Goal: Information Seeking & Learning: Learn about a topic

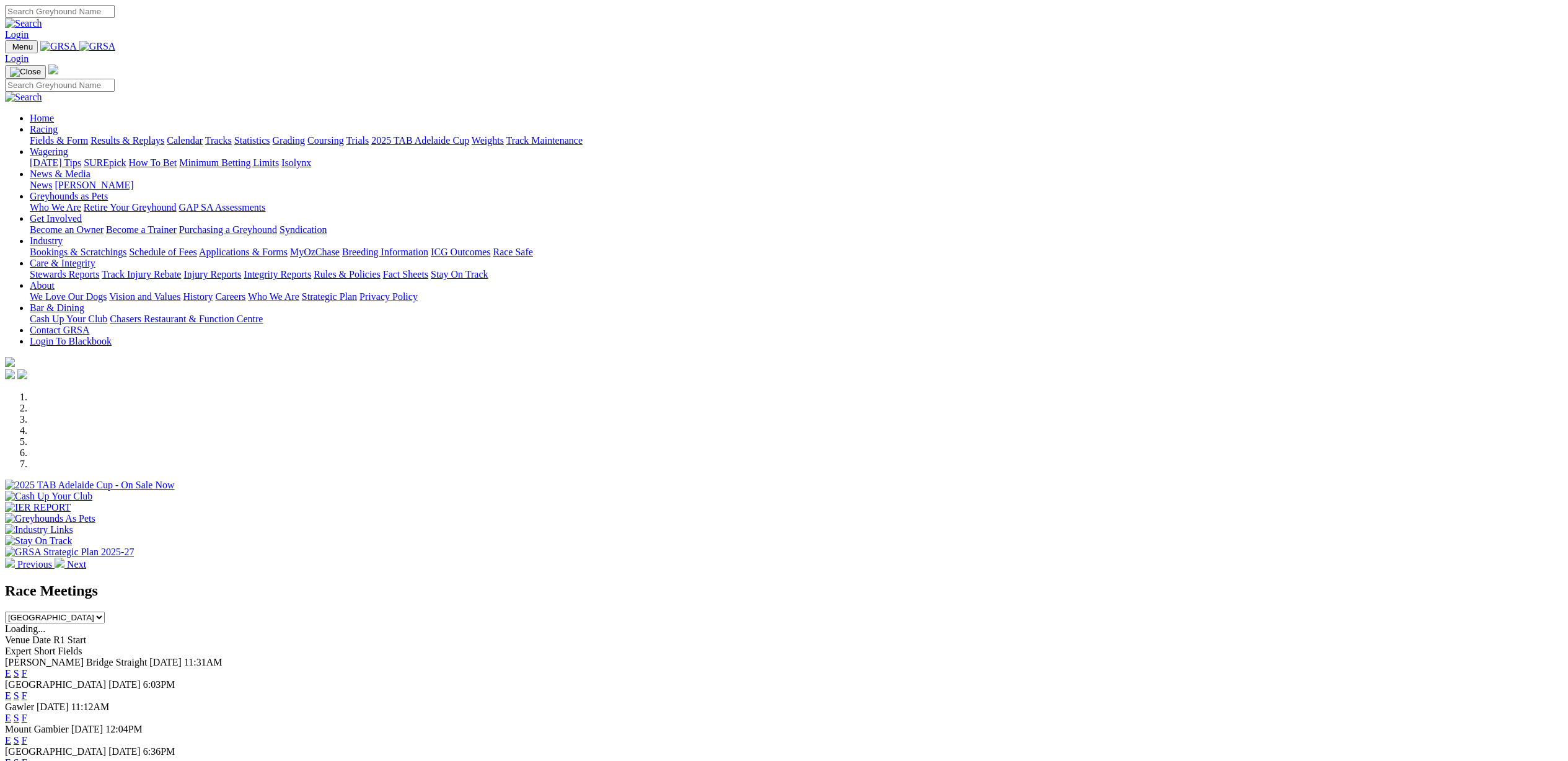
scroll to position [529, 0]
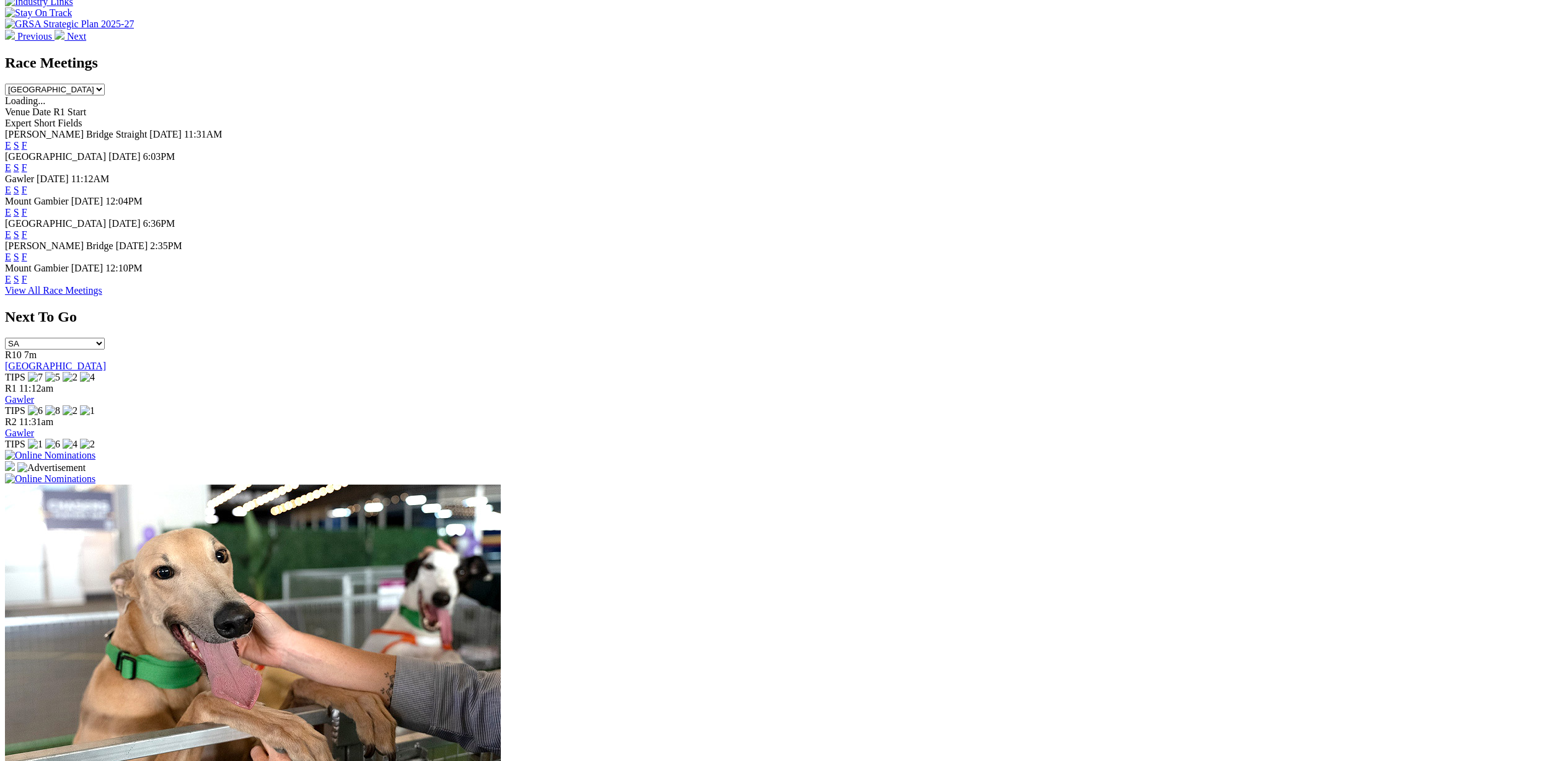
click at [27, 184] on link "F" at bounding box center [24, 189] width 6 height 10
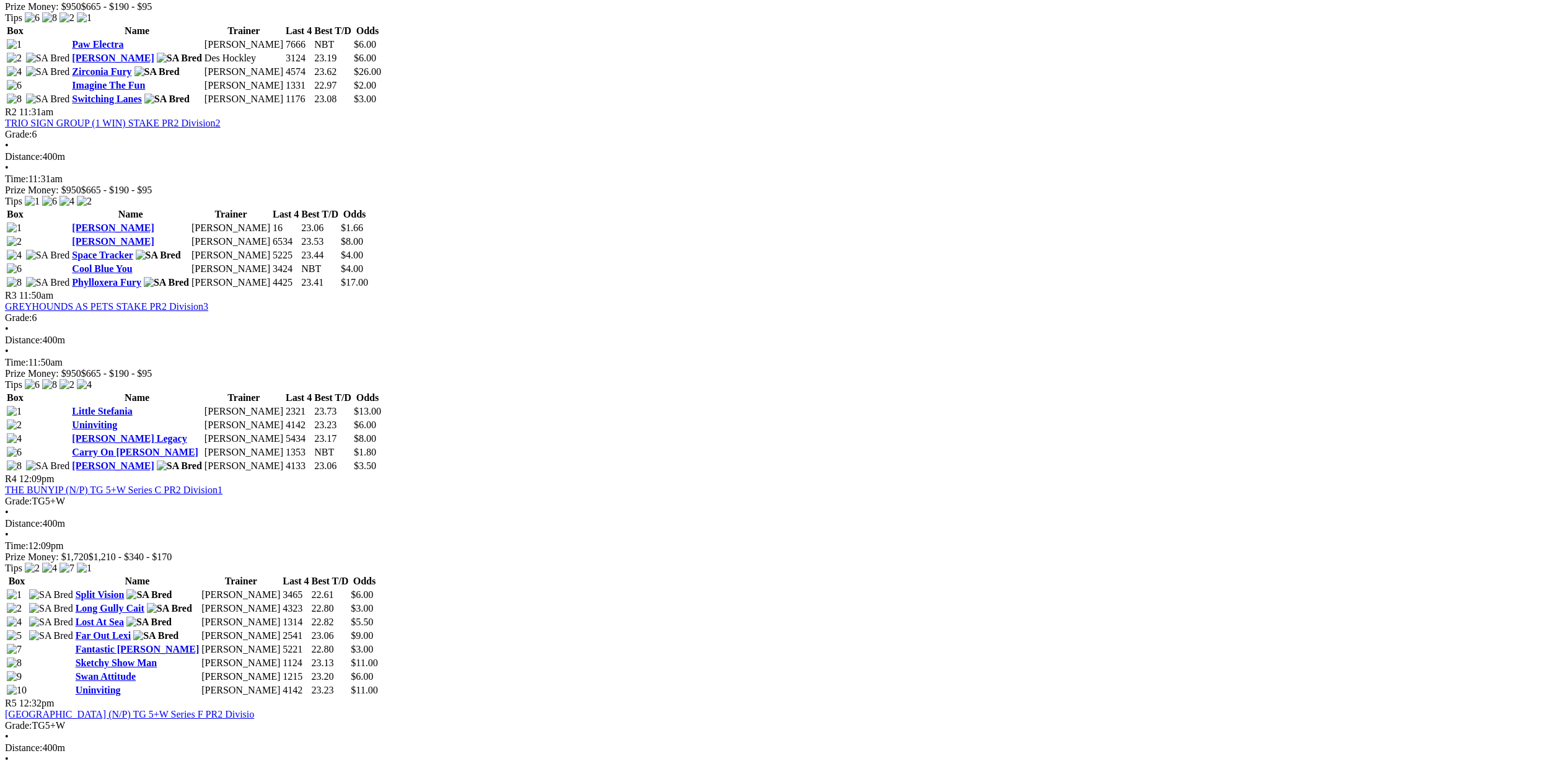
scroll to position [714, 0]
drag, startPoint x: 972, startPoint y: 307, endPoint x: 1047, endPoint y: 313, distance: 75.2
drag, startPoint x: 922, startPoint y: 256, endPoint x: 897, endPoint y: 244, distance: 27.7
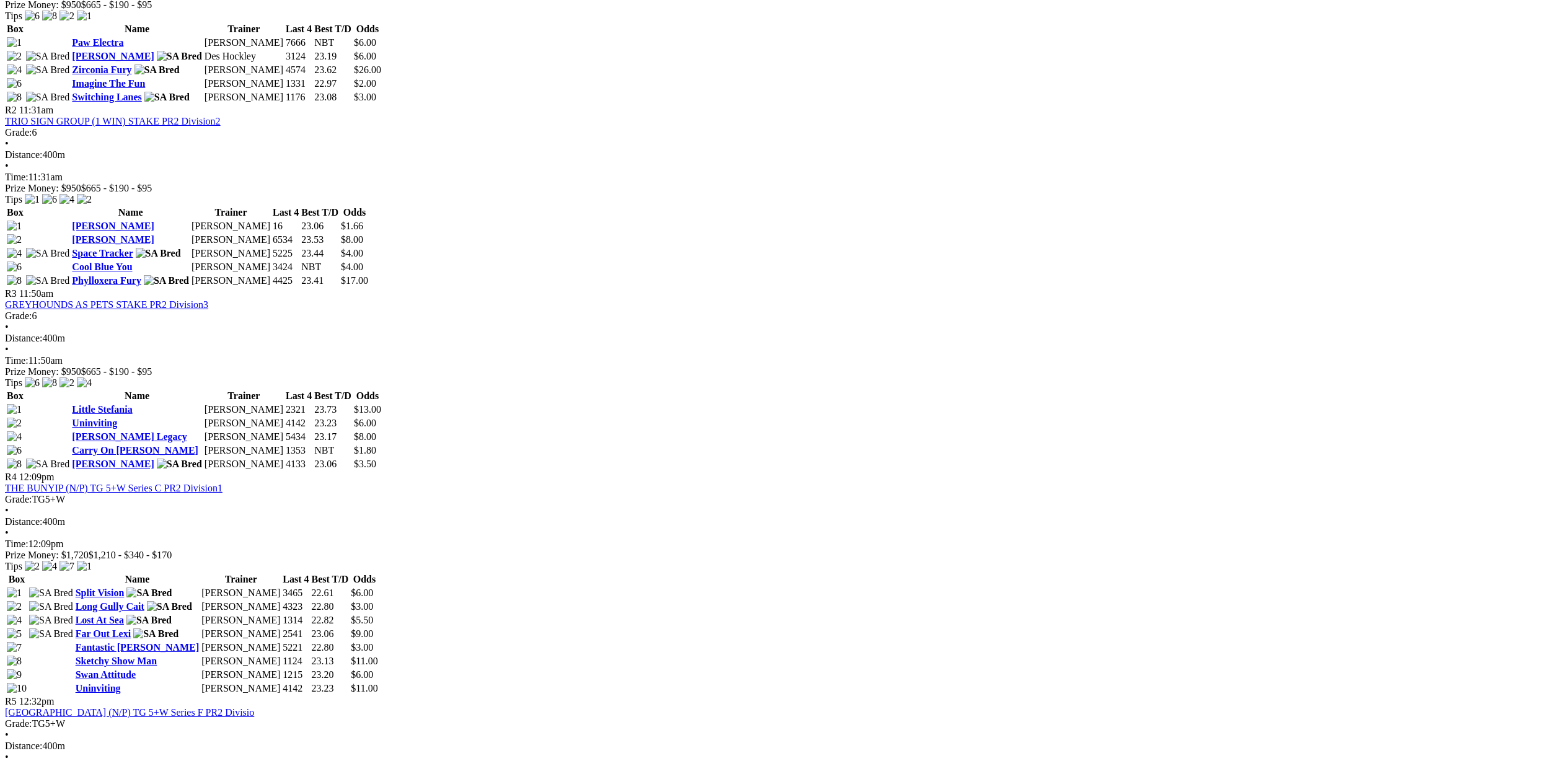
drag, startPoint x: 944, startPoint y: 248, endPoint x: 1044, endPoint y: 255, distance: 100.2
drag, startPoint x: 1118, startPoint y: 212, endPoint x: 1149, endPoint y: 212, distance: 31.0
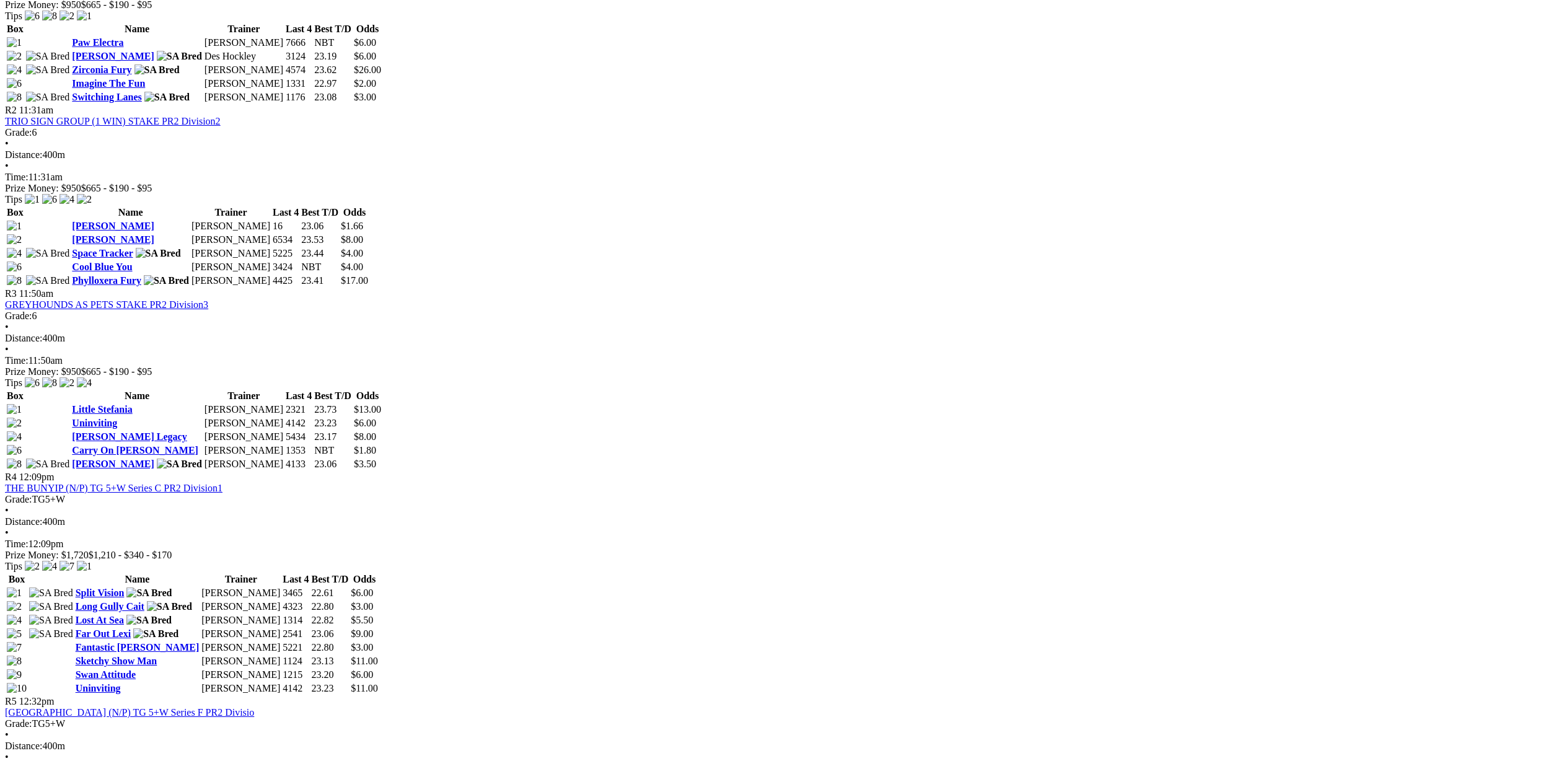
drag, startPoint x: 1119, startPoint y: 312, endPoint x: 1157, endPoint y: 309, distance: 38.1
drag, startPoint x: 1152, startPoint y: 306, endPoint x: 1119, endPoint y: 309, distance: 33.1
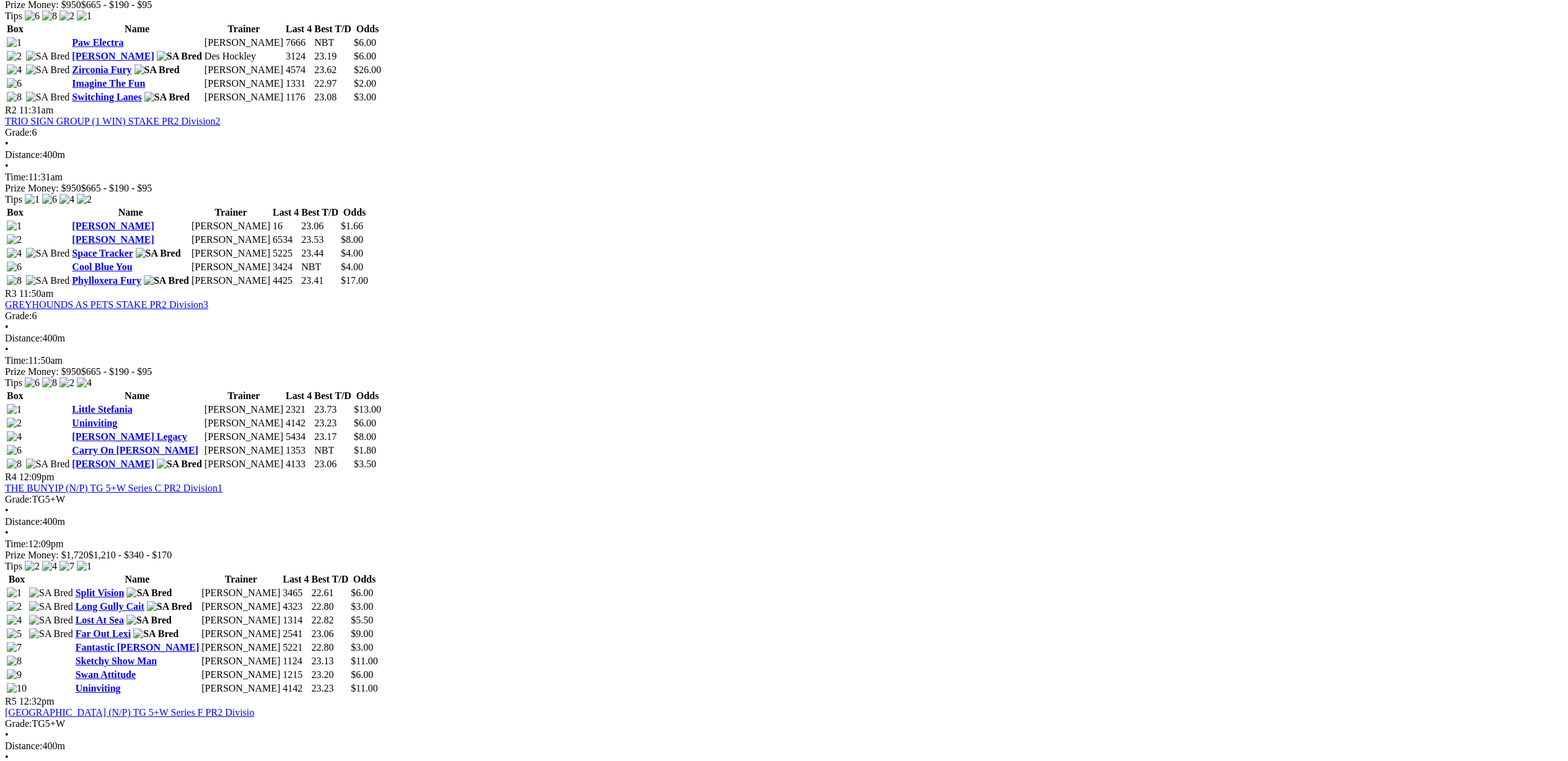
drag, startPoint x: 1116, startPoint y: 250, endPoint x: 1137, endPoint y: 251, distance: 21.0
drag, startPoint x: 1141, startPoint y: 251, endPoint x: 1116, endPoint y: 262, distance: 27.3
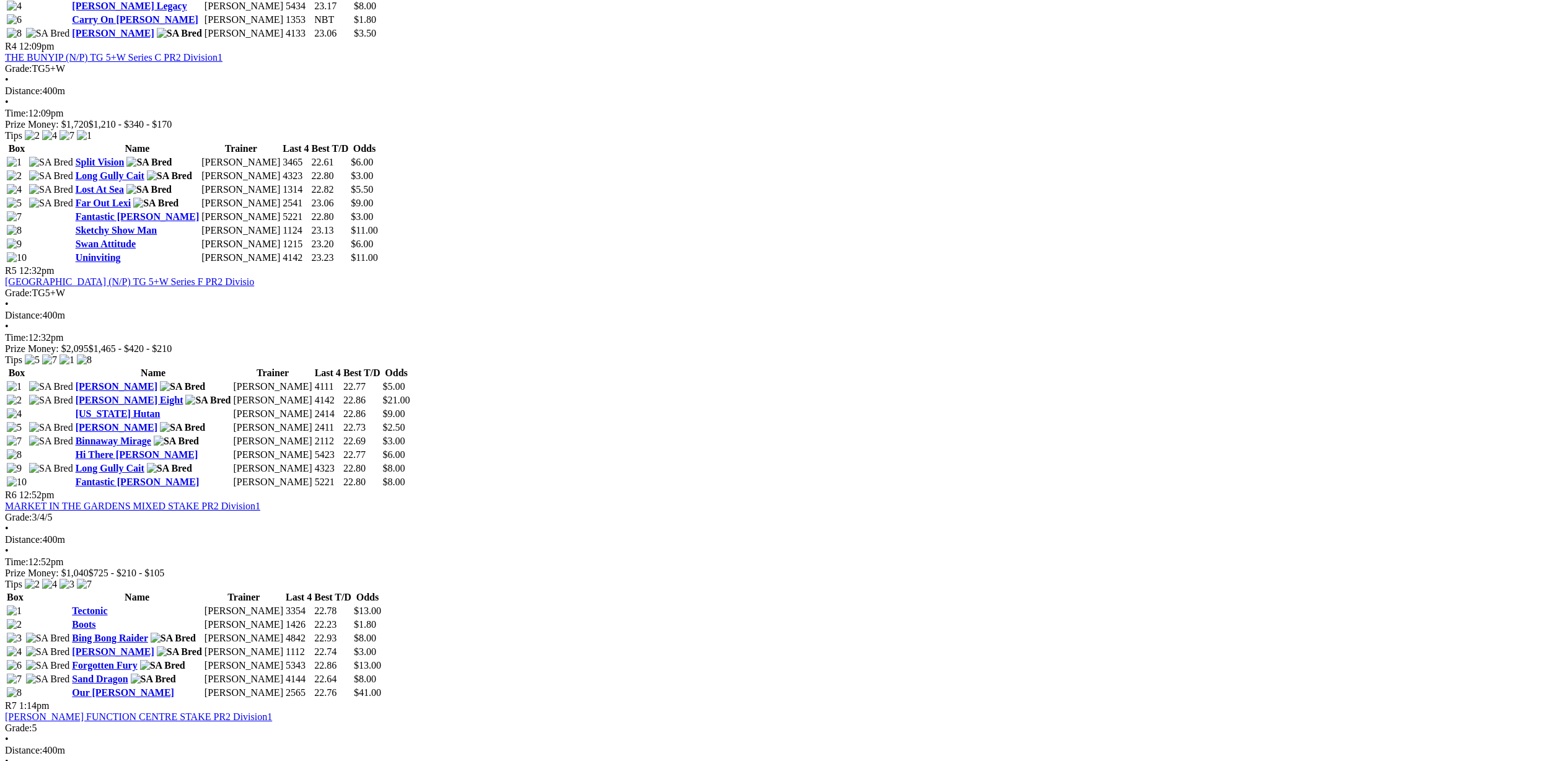
scroll to position [40, 0]
